Goal: Task Accomplishment & Management: Manage account settings

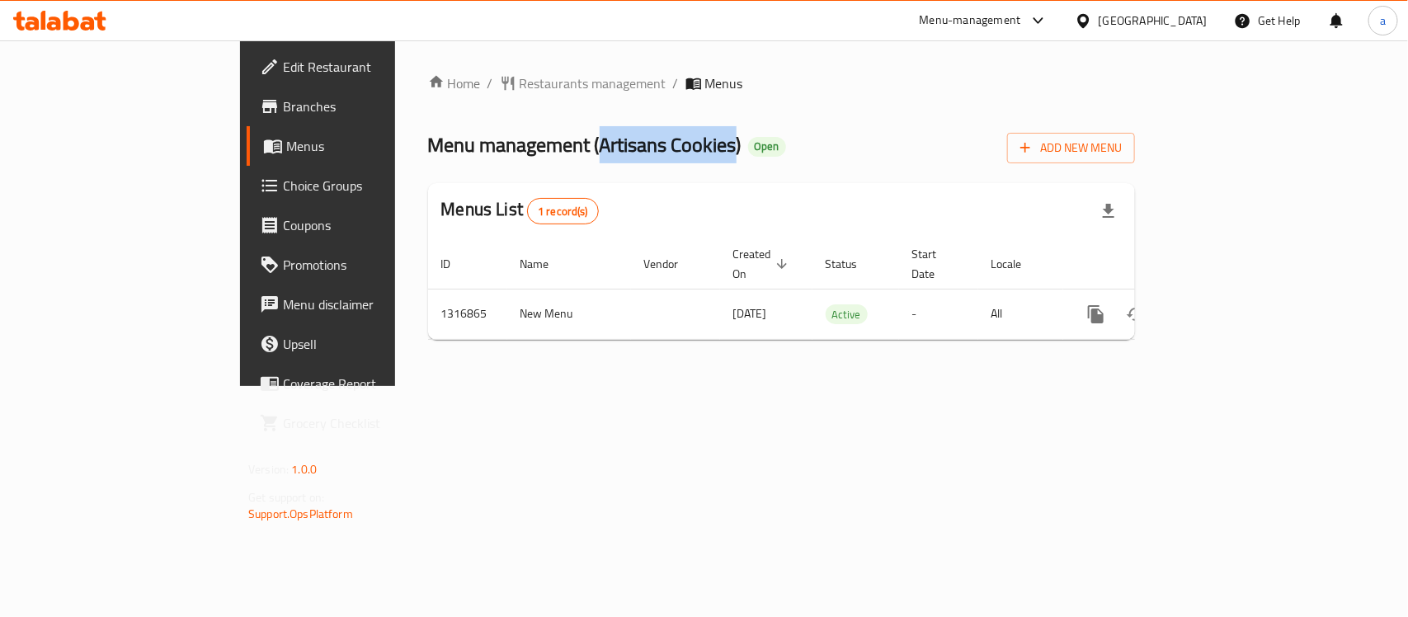
drag, startPoint x: 443, startPoint y: 147, endPoint x: 579, endPoint y: 151, distance: 136.1
click at [579, 151] on span "Menu management ( Artisans Cookies )" at bounding box center [584, 144] width 313 height 37
copy span "Artisans Cookies"
click at [283, 71] on span "Edit Restaurant" at bounding box center [372, 67] width 179 height 20
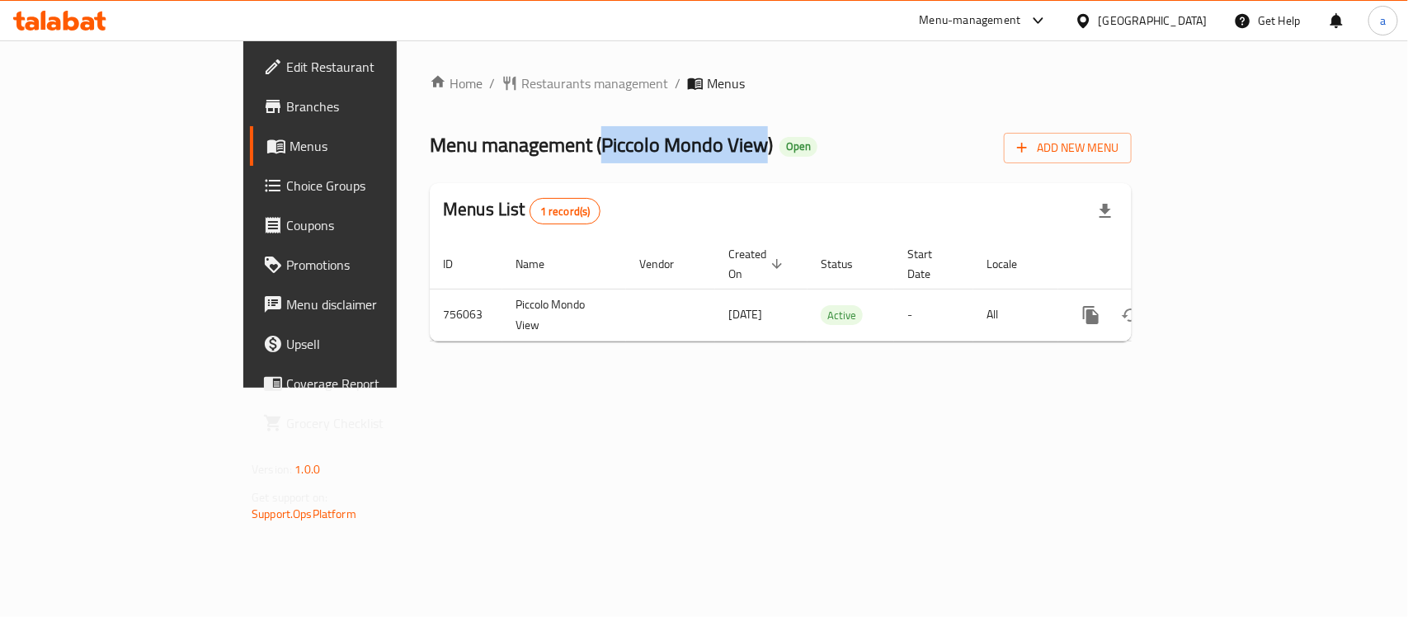
drag, startPoint x: 439, startPoint y: 147, endPoint x: 607, endPoint y: 158, distance: 168.6
click at [607, 158] on span "Menu management ( Piccolo Mondo View )" at bounding box center [601, 144] width 343 height 37
copy span "Piccolo Mondo View"
click at [521, 92] on span "Restaurants management" at bounding box center [594, 83] width 147 height 20
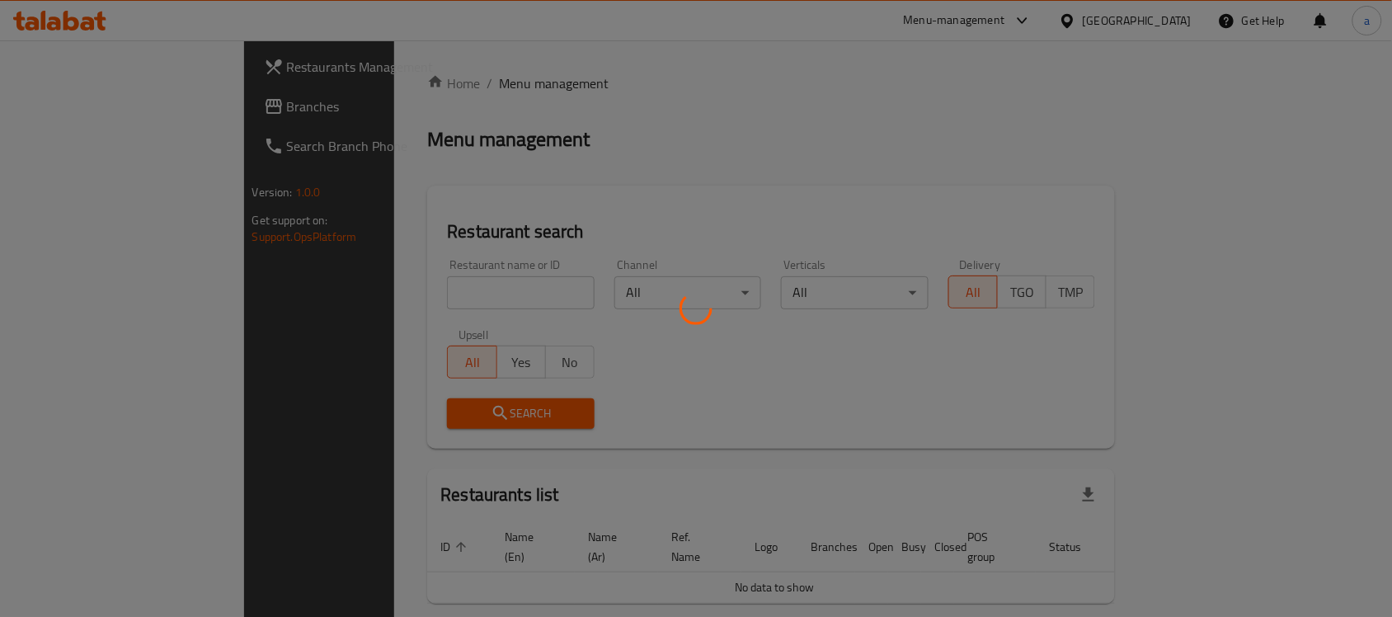
click at [109, 111] on div at bounding box center [696, 308] width 1392 height 617
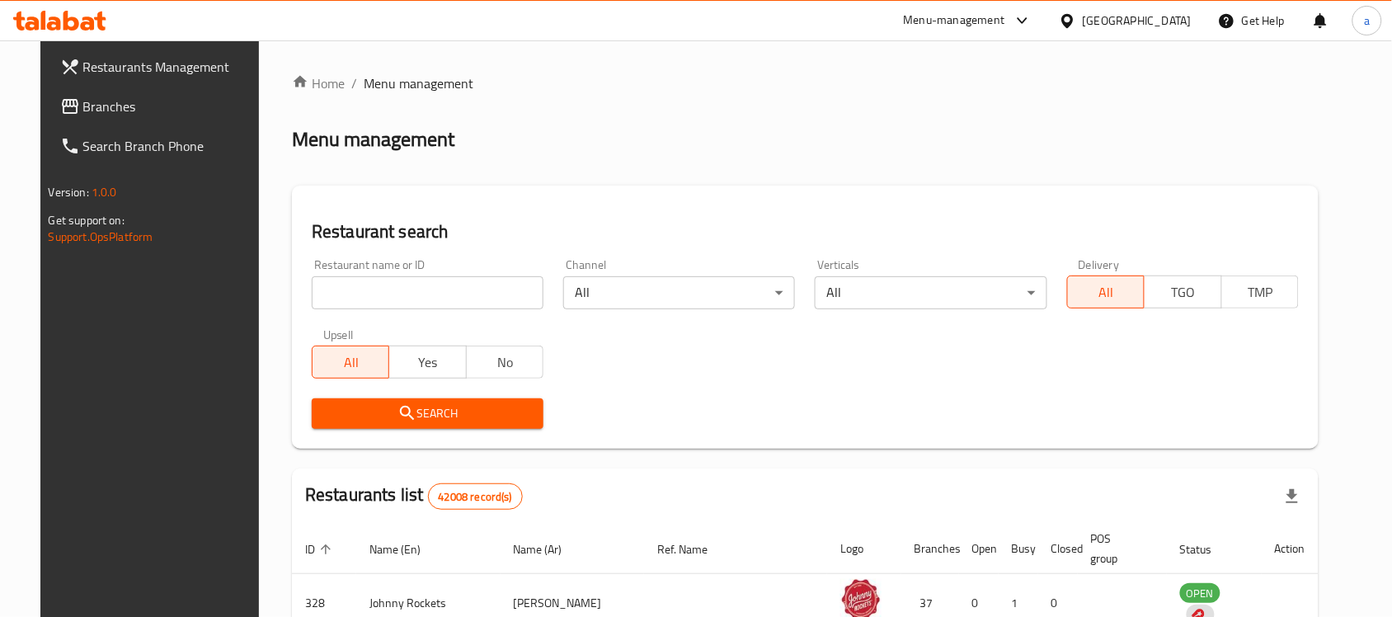
click at [109, 111] on span "Branches" at bounding box center [171, 106] width 176 height 20
